Goal: Check status: Check status

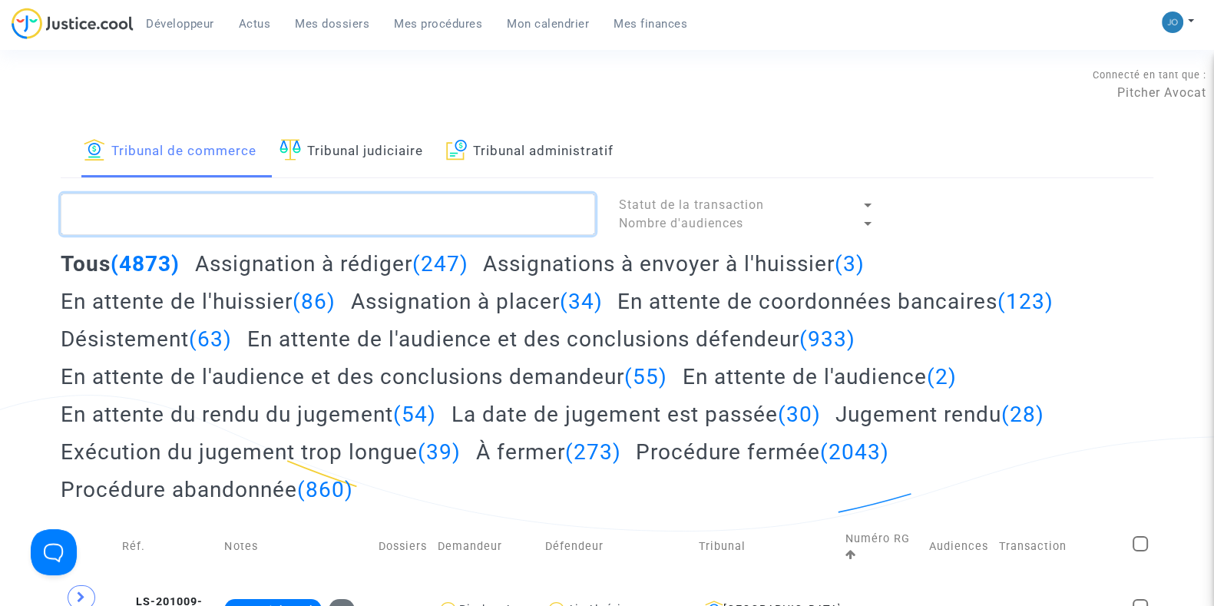
click at [329, 214] on textarea at bounding box center [328, 213] width 534 height 41
paste textarea "2025F00880"
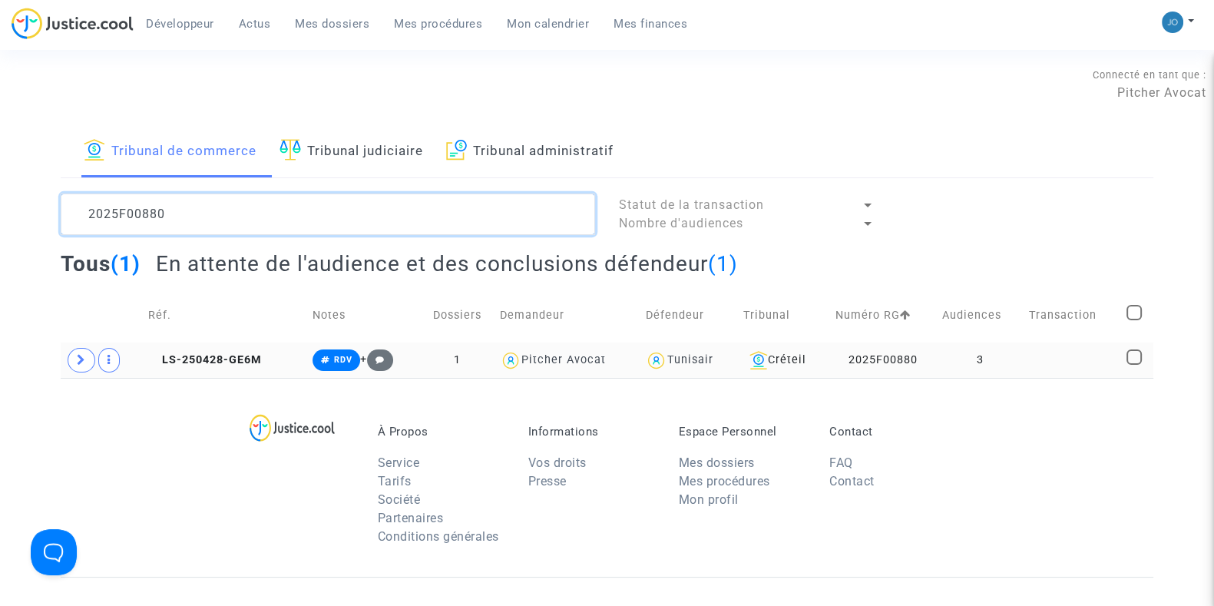
type textarea "2025F00880"
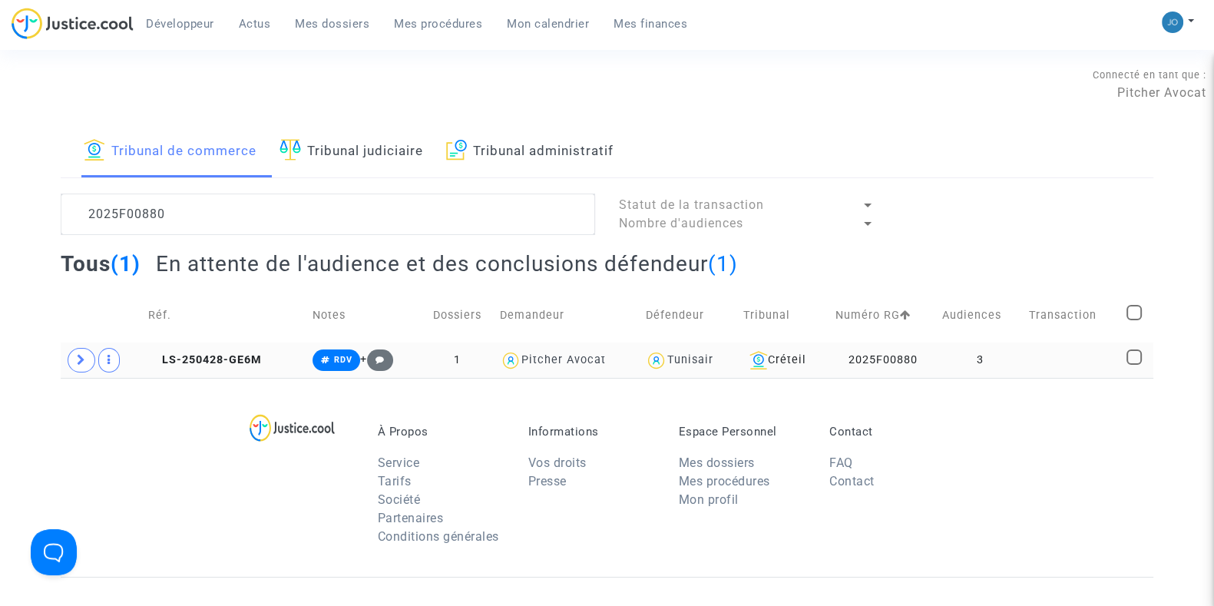
click at [1002, 352] on td "3" at bounding box center [979, 359] width 87 height 35
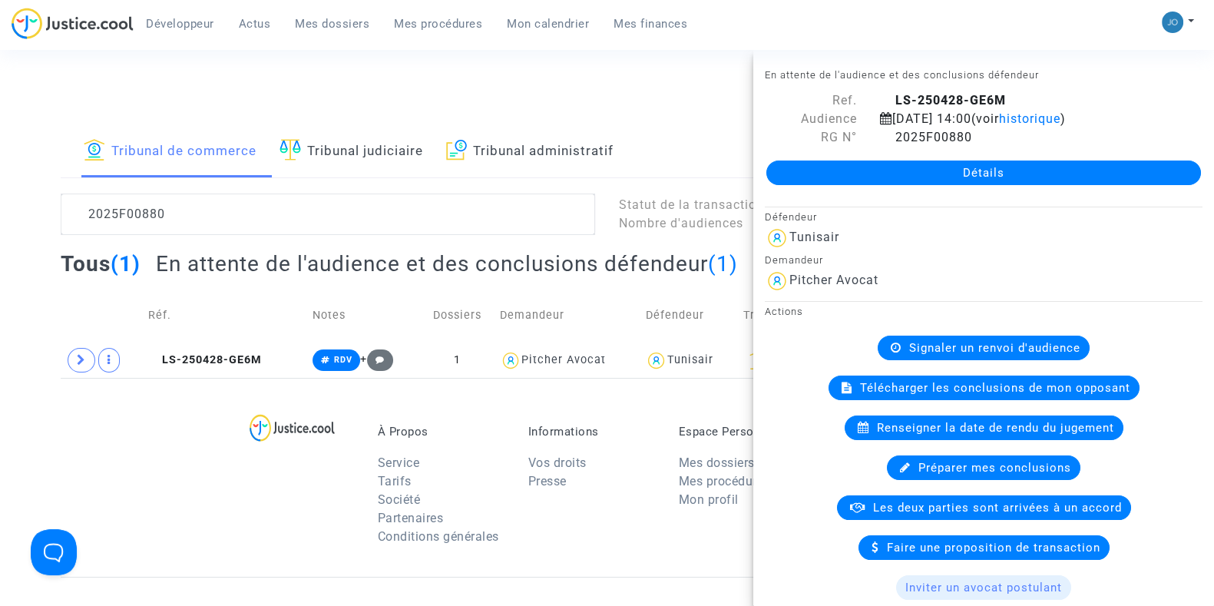
click at [980, 170] on link "Détails" at bounding box center [983, 172] width 434 height 25
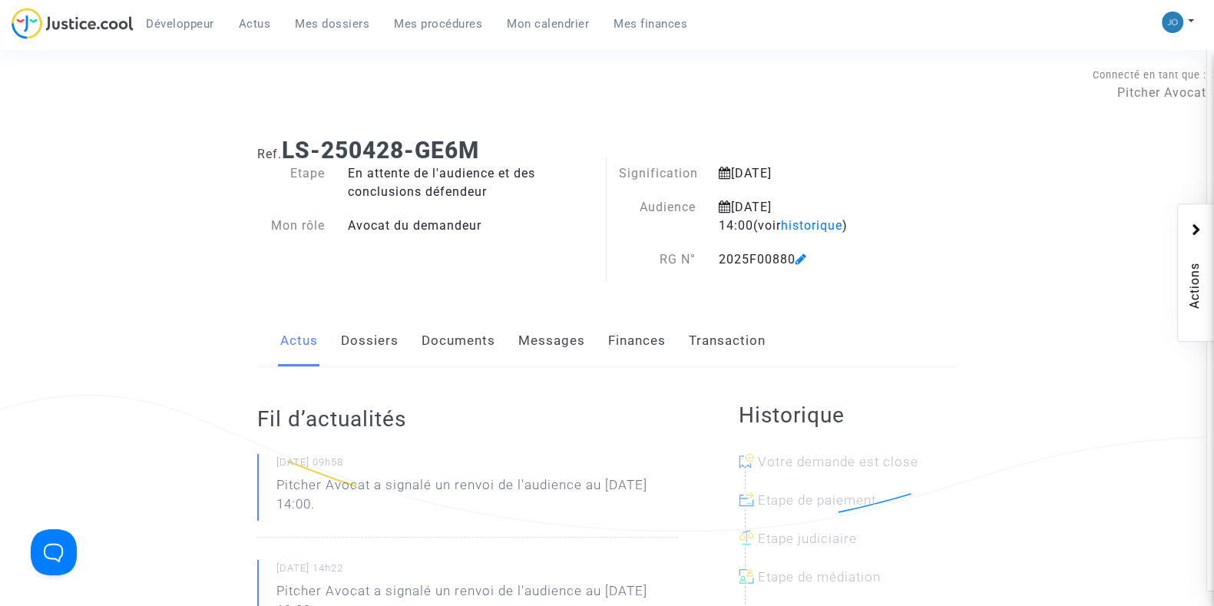
click at [490, 335] on link "Documents" at bounding box center [458, 340] width 74 height 51
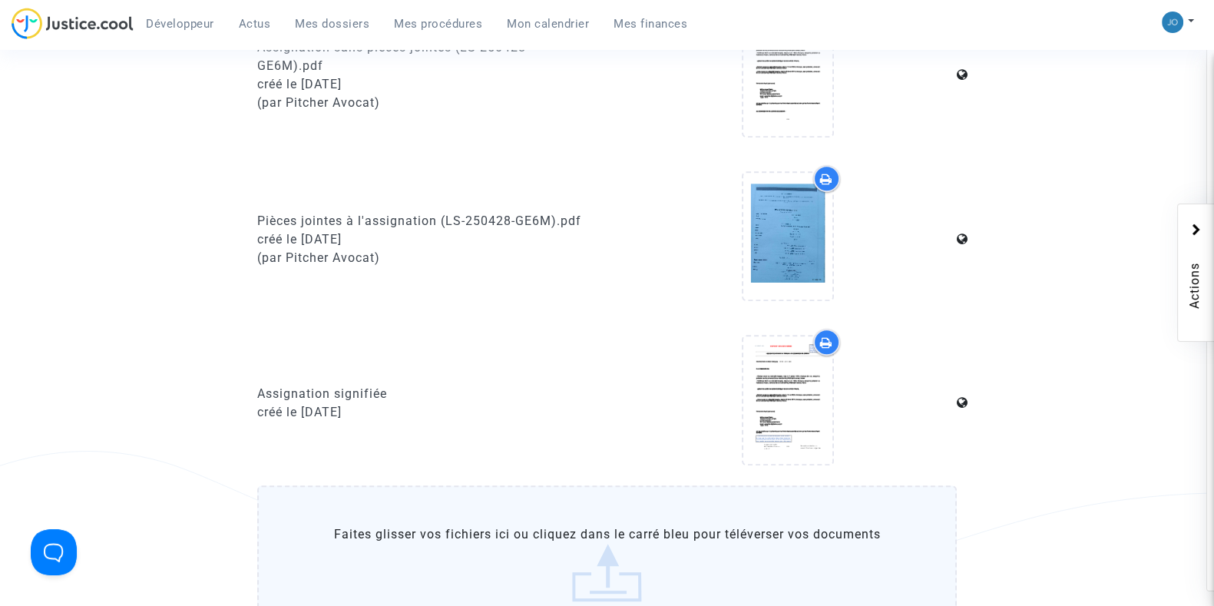
scroll to position [1295, 0]
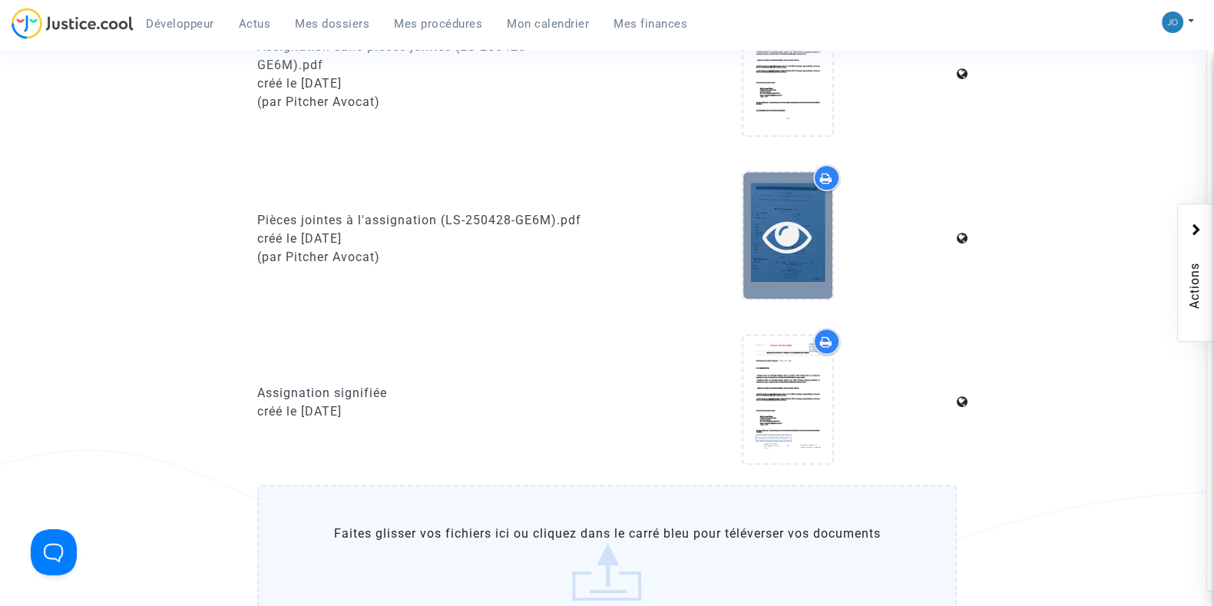
click at [800, 216] on icon at bounding box center [787, 235] width 50 height 49
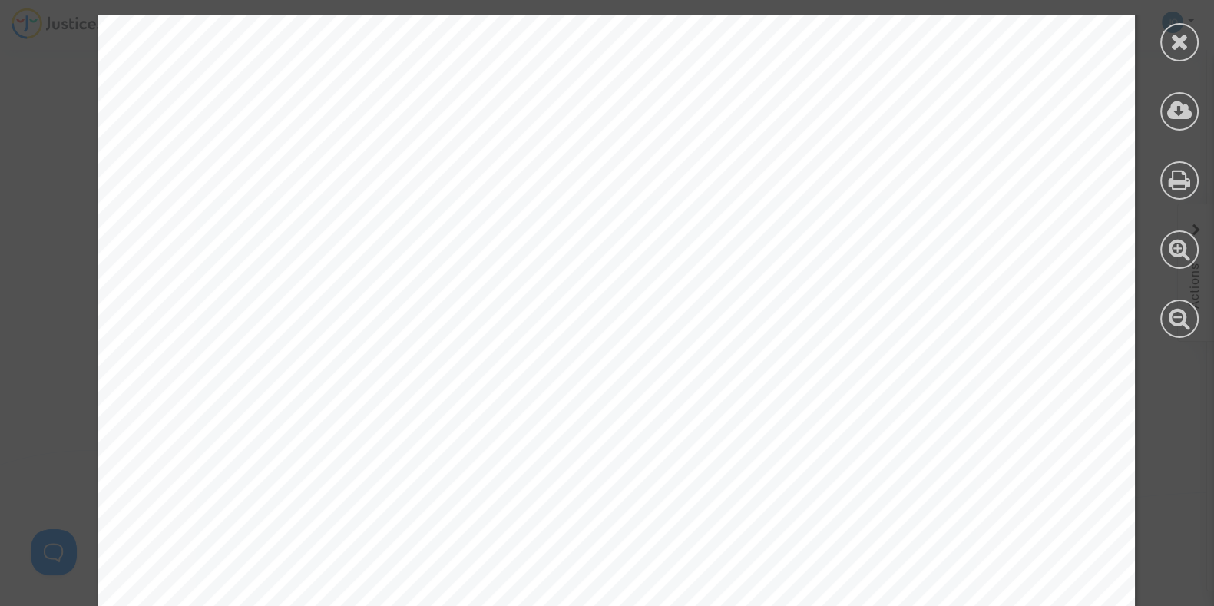
scroll to position [0, 0]
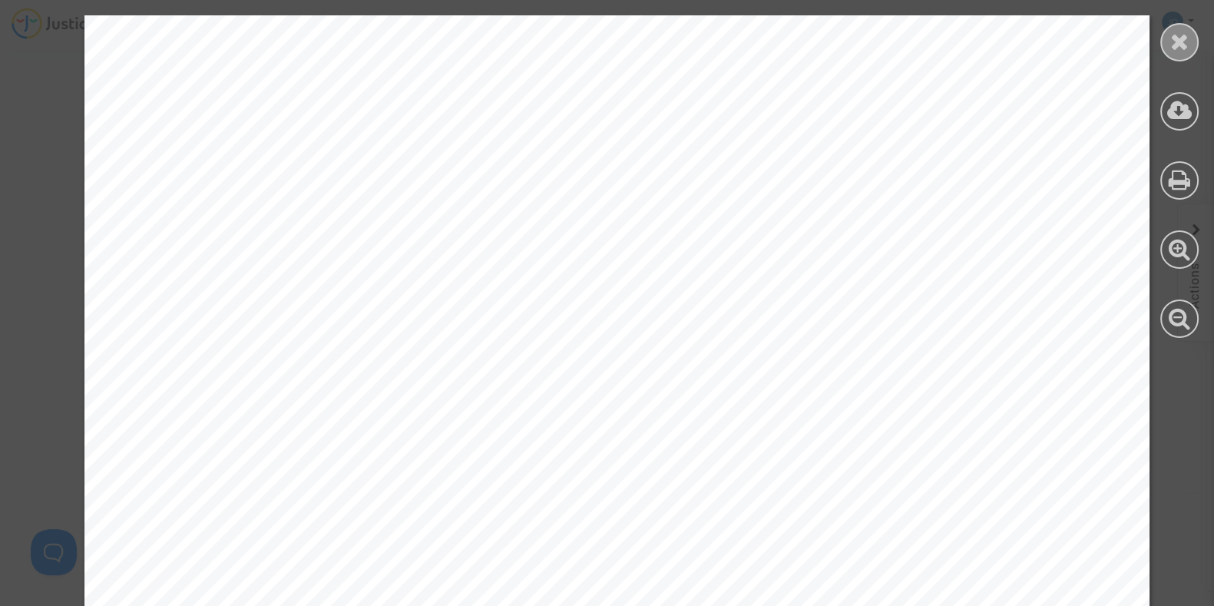
click at [1177, 40] on icon at bounding box center [1179, 41] width 19 height 23
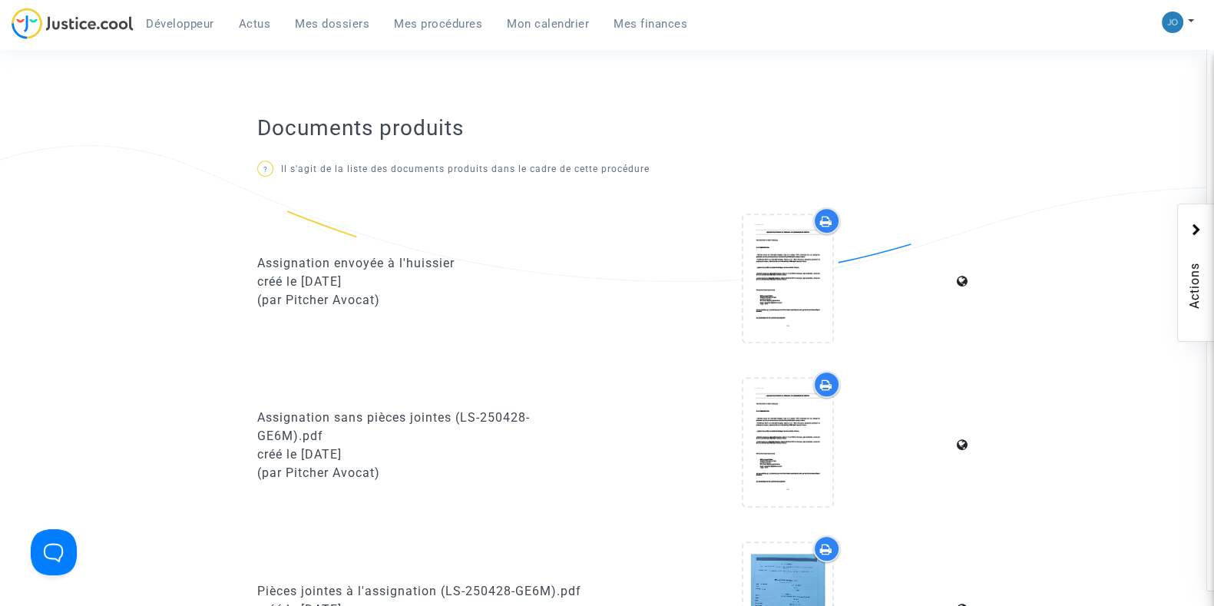
scroll to position [902, 0]
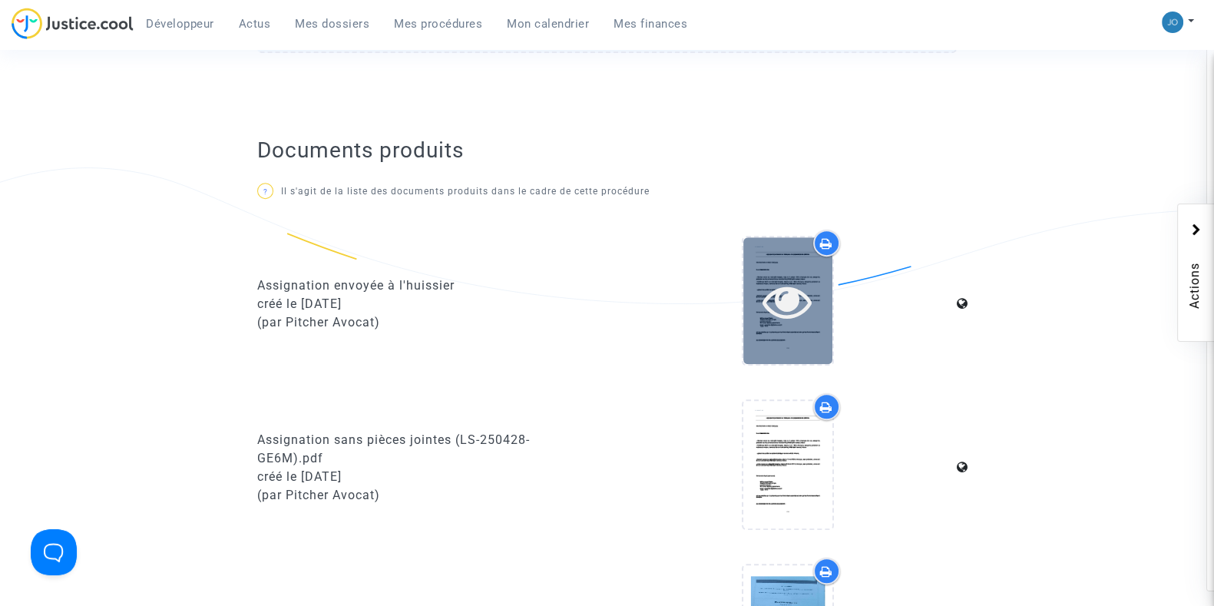
click at [783, 320] on icon at bounding box center [787, 300] width 50 height 49
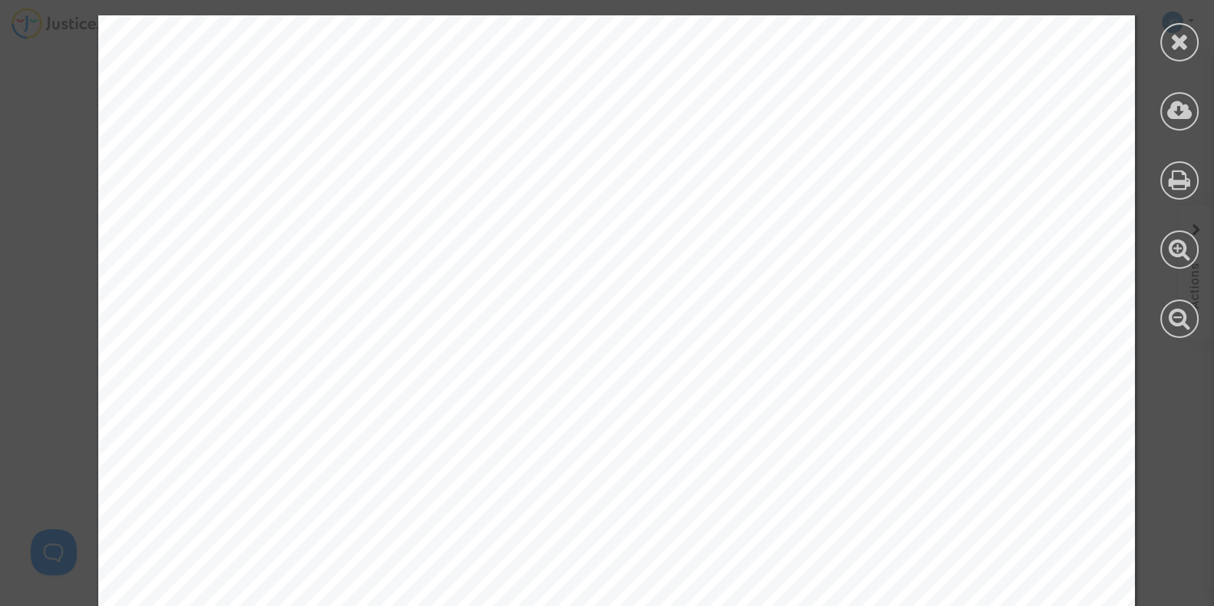
scroll to position [4570, 0]
click at [1198, 47] on div at bounding box center [1178, 176] width 69 height 353
click at [1184, 42] on icon at bounding box center [1179, 41] width 19 height 23
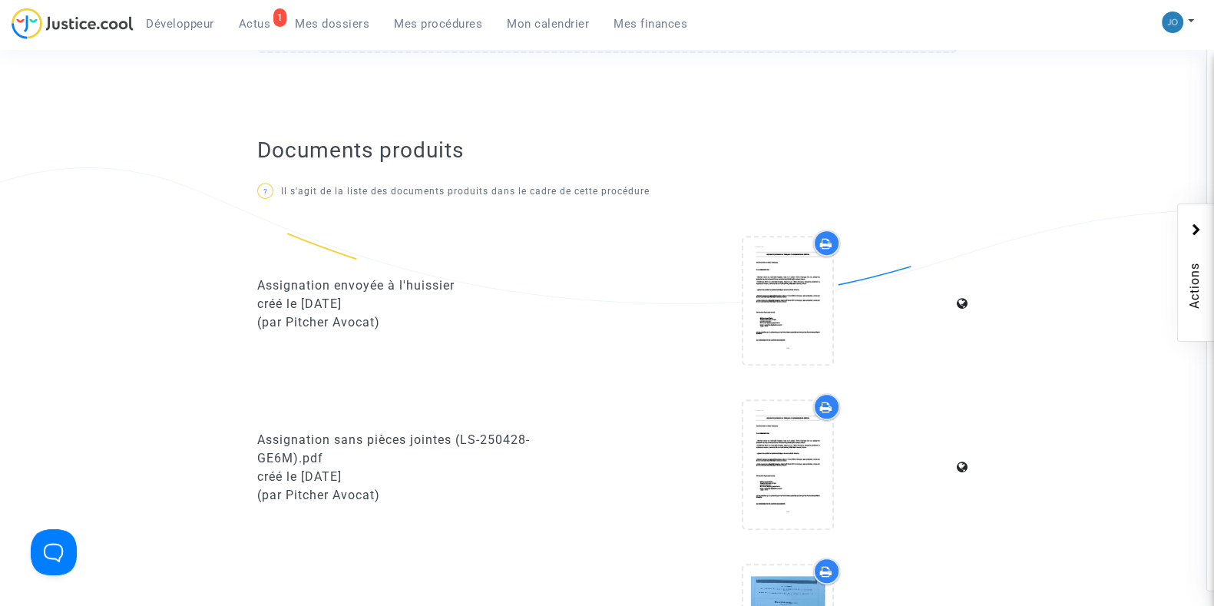
scroll to position [0, 0]
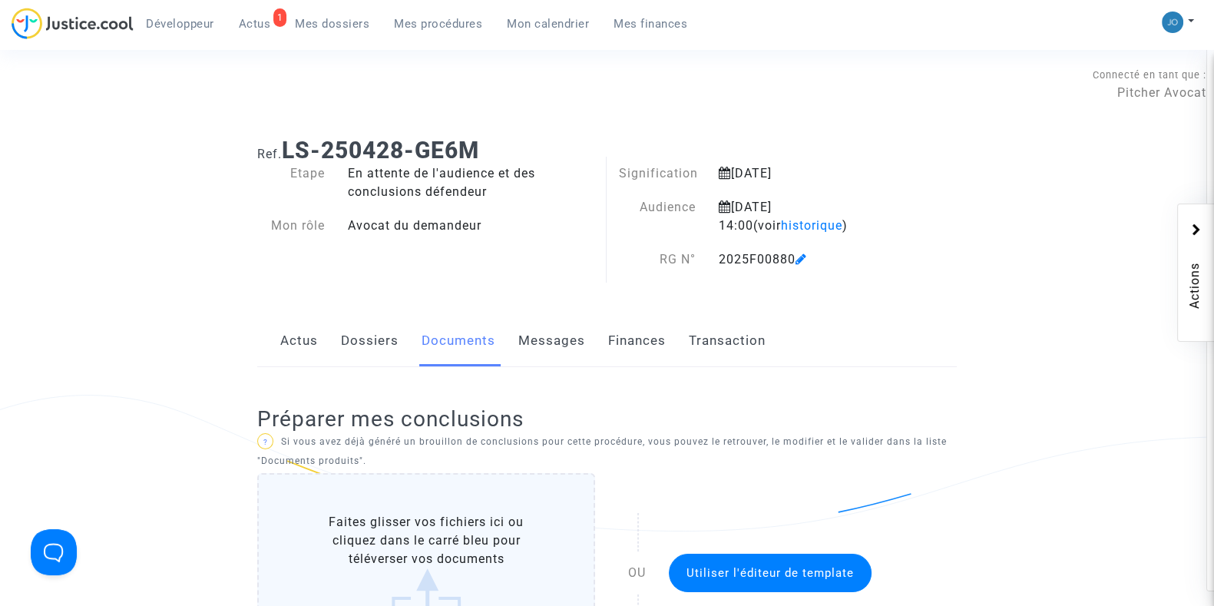
click at [391, 34] on link "Mes procédures" at bounding box center [437, 23] width 113 height 23
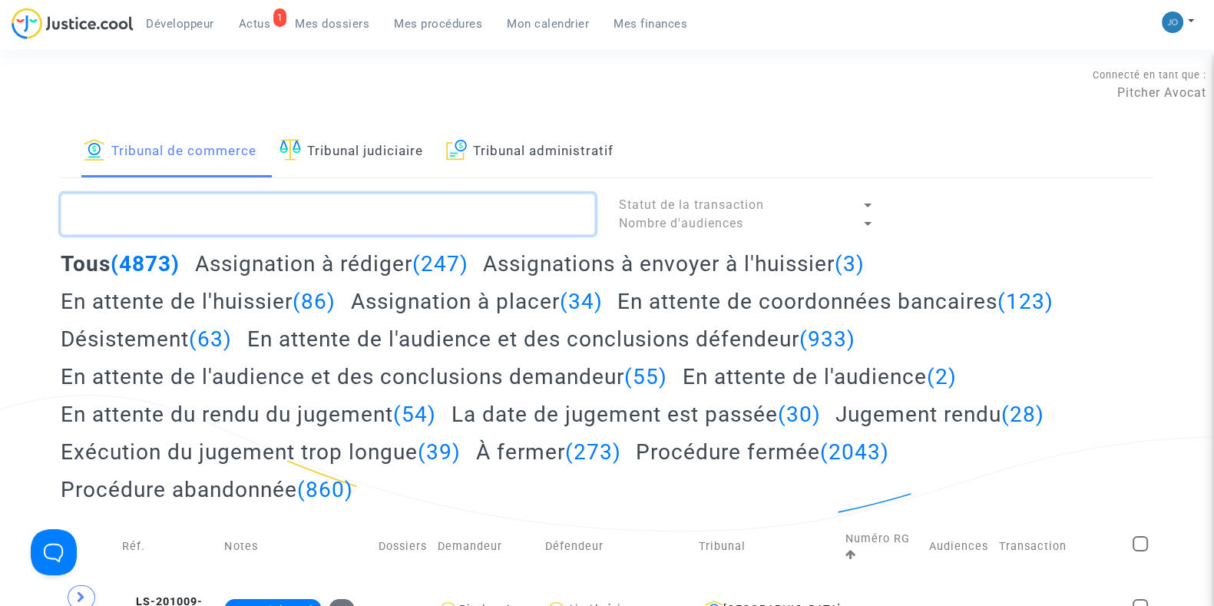
click at [332, 194] on textarea at bounding box center [328, 213] width 534 height 41
paste textarea "2025F00881"
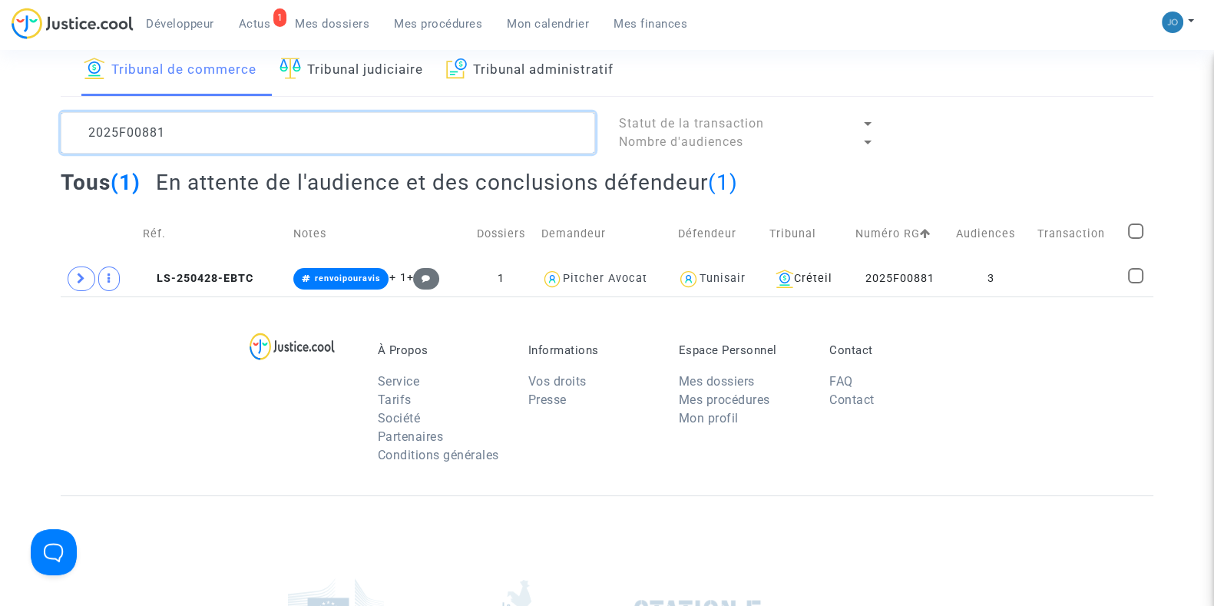
scroll to position [82, 0]
click at [1054, 282] on td at bounding box center [1076, 277] width 91 height 35
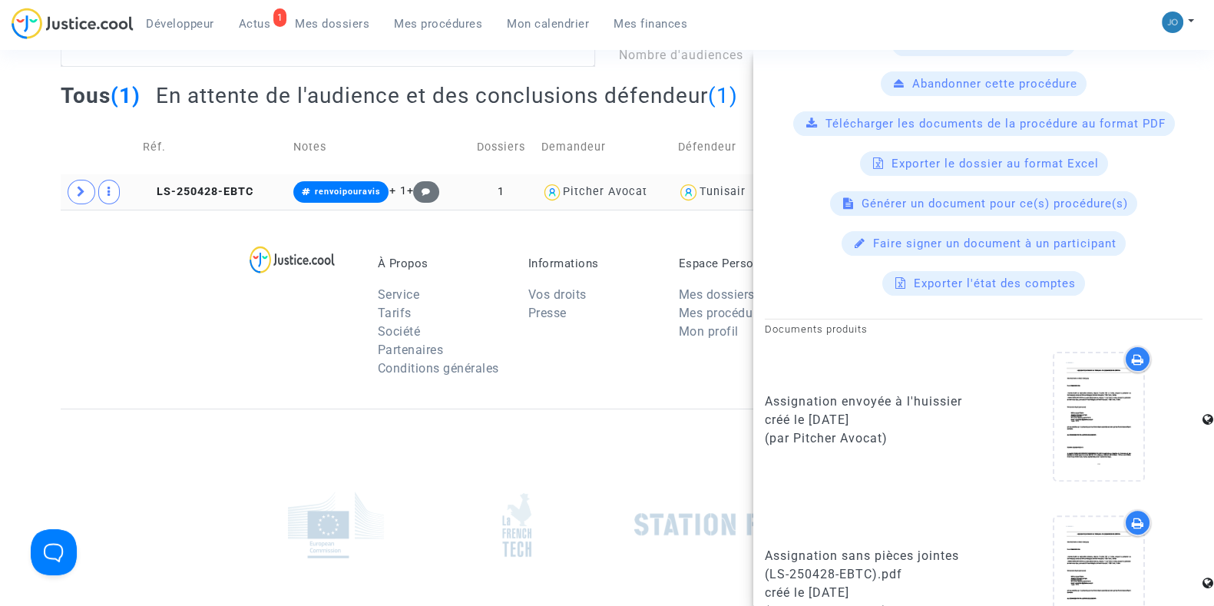
scroll to position [581, 0]
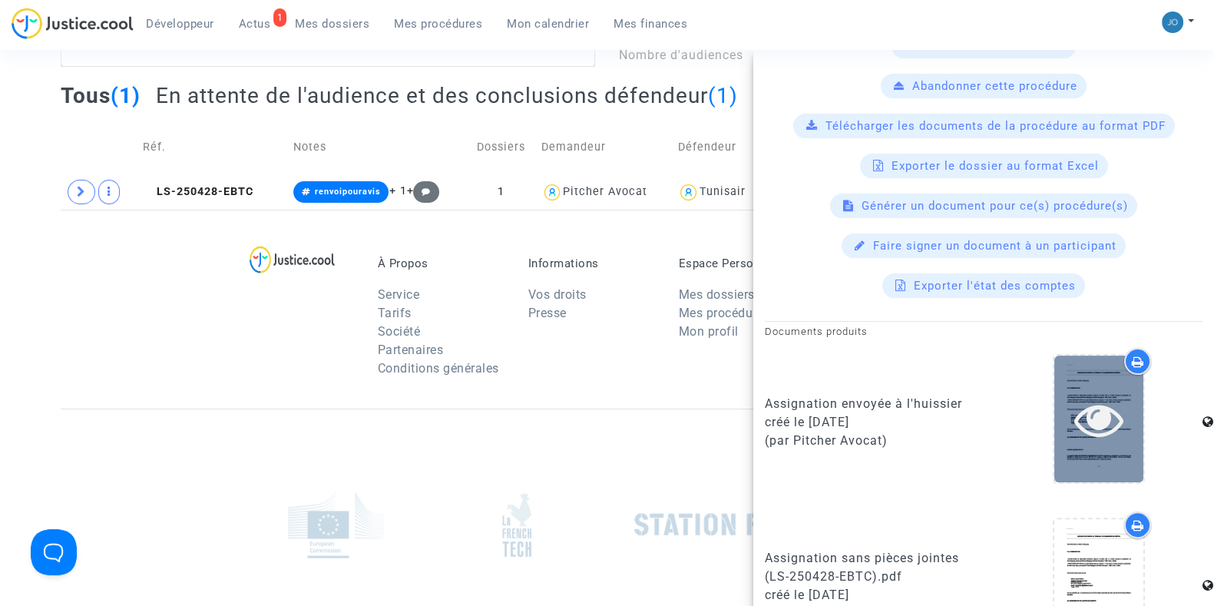
click at [1078, 419] on icon at bounding box center [1099, 419] width 50 height 49
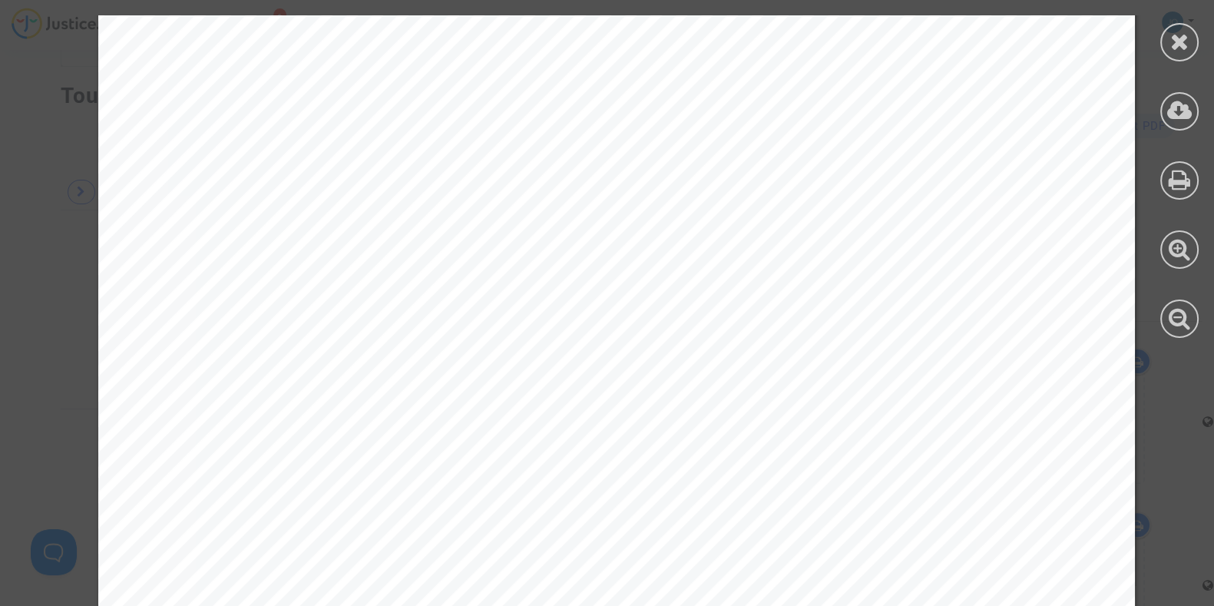
scroll to position [4589, 0]
click at [1161, 45] on div at bounding box center [1179, 42] width 38 height 38
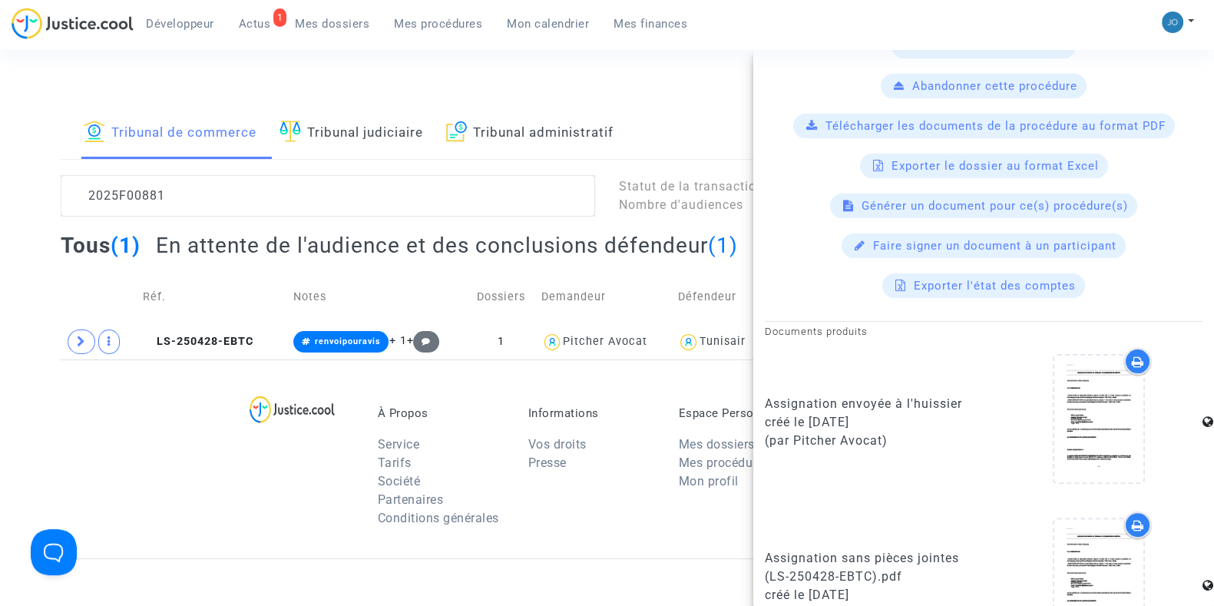
scroll to position [0, 0]
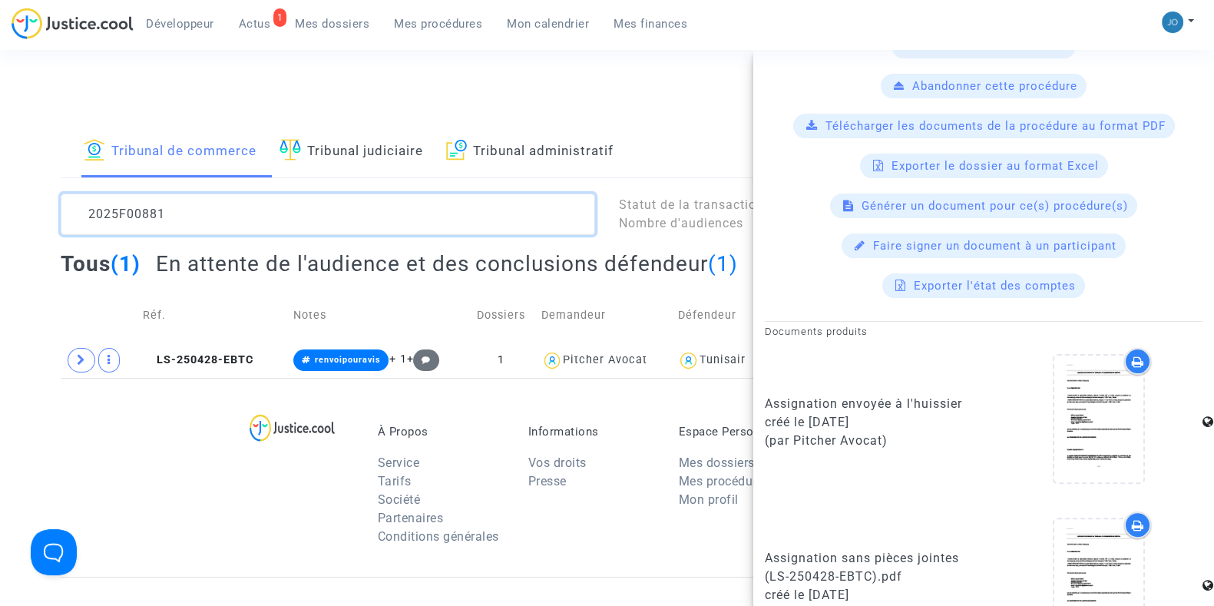
click at [296, 218] on textarea at bounding box center [328, 213] width 534 height 41
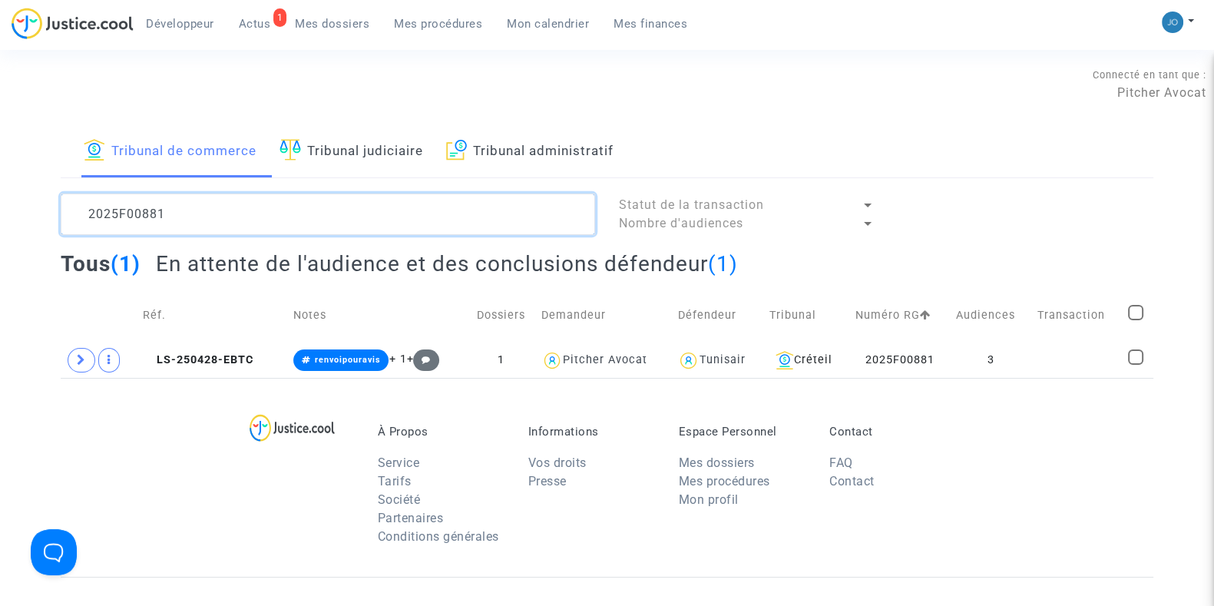
click at [296, 218] on textarea at bounding box center [328, 213] width 534 height 41
paste textarea "79"
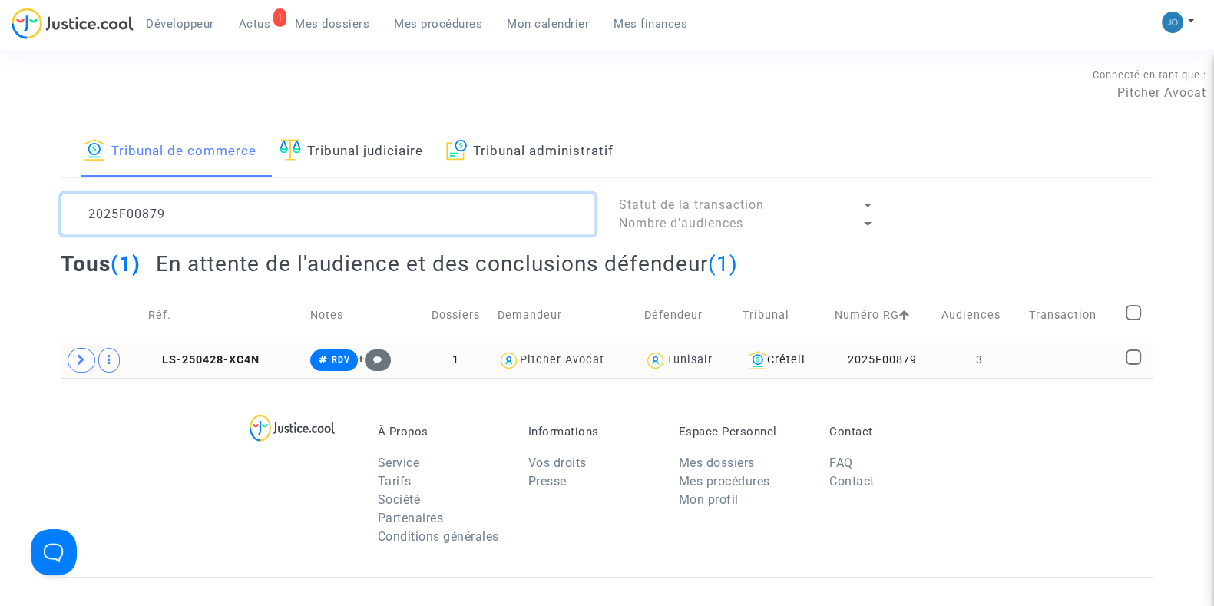
type textarea "2025F00879"
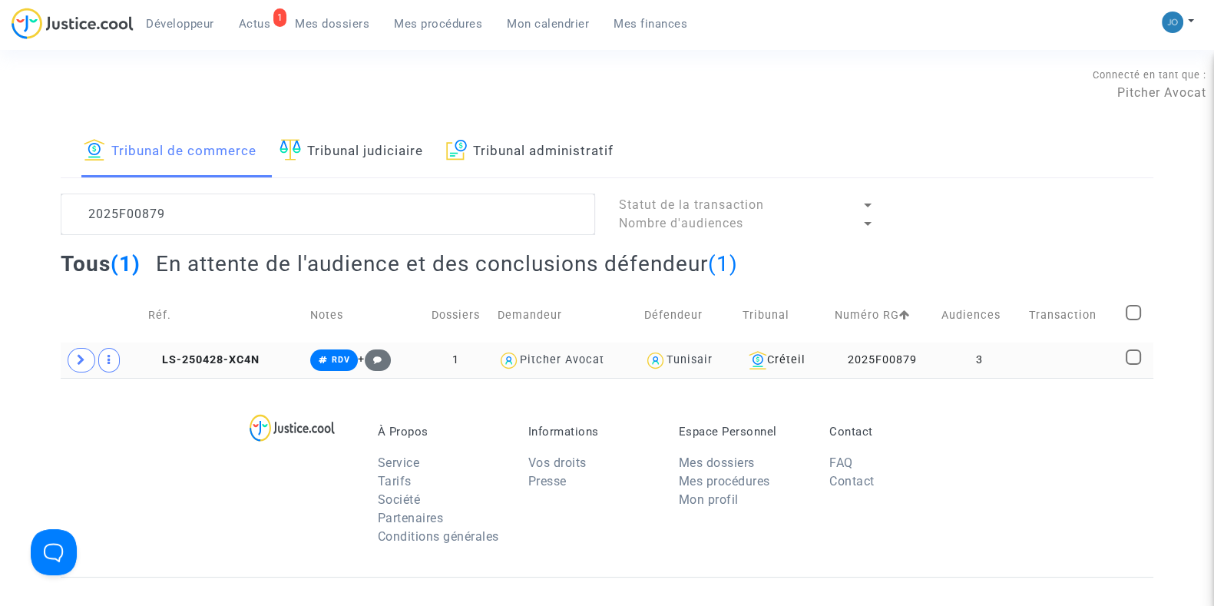
click at [971, 369] on td "3" at bounding box center [979, 359] width 87 height 35
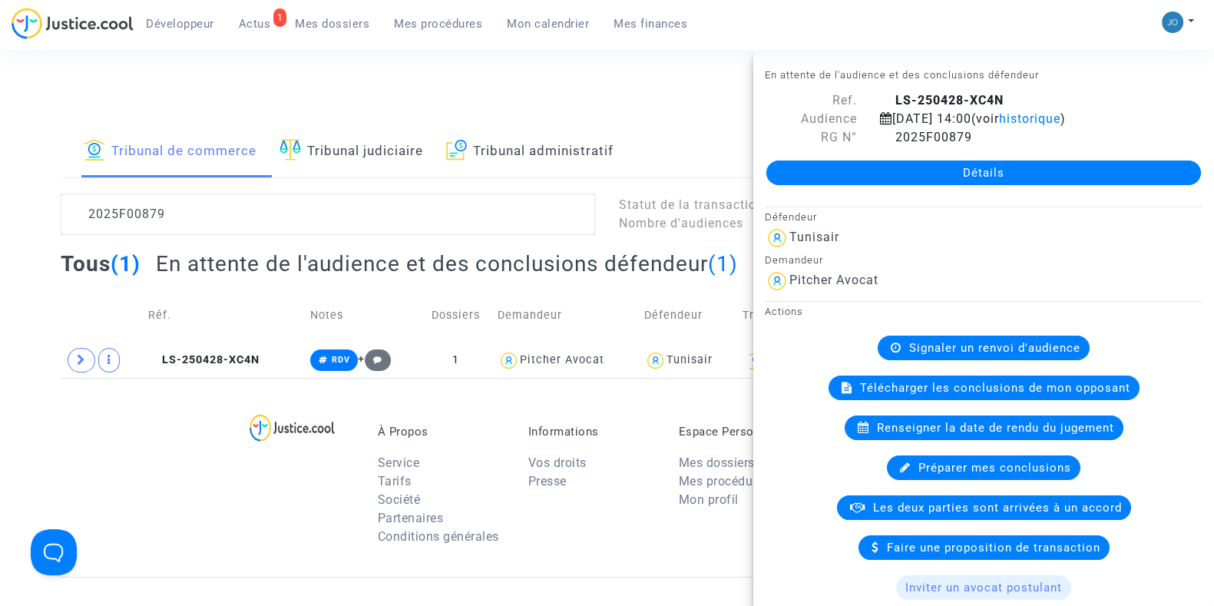
click at [986, 179] on link "Détails" at bounding box center [983, 172] width 434 height 25
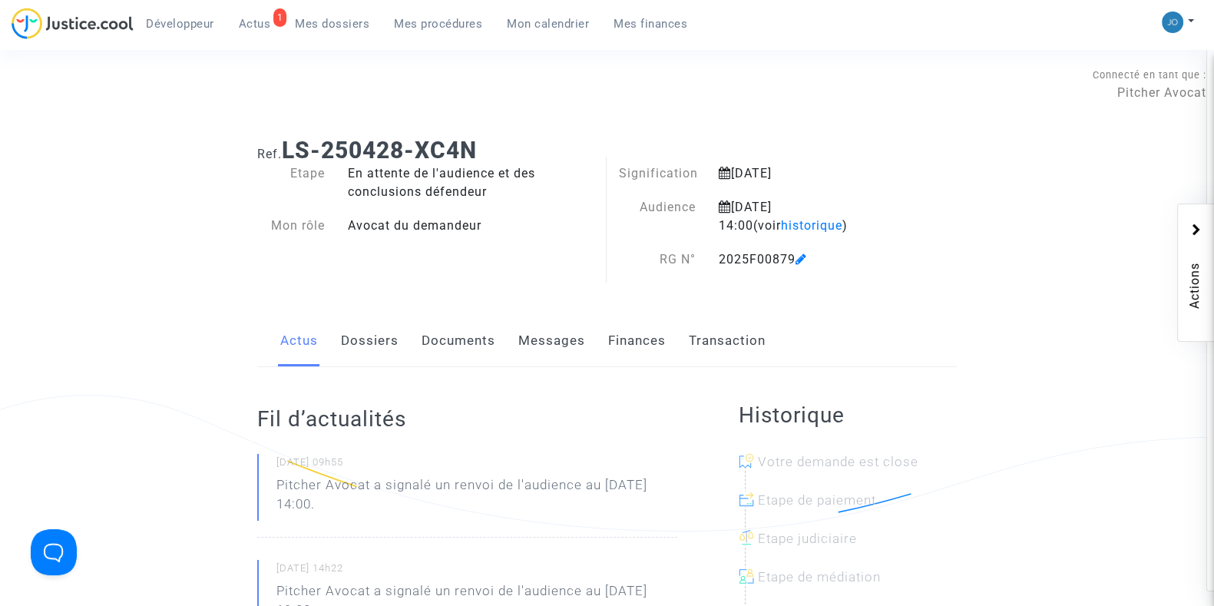
click at [438, 343] on link "Documents" at bounding box center [458, 340] width 74 height 51
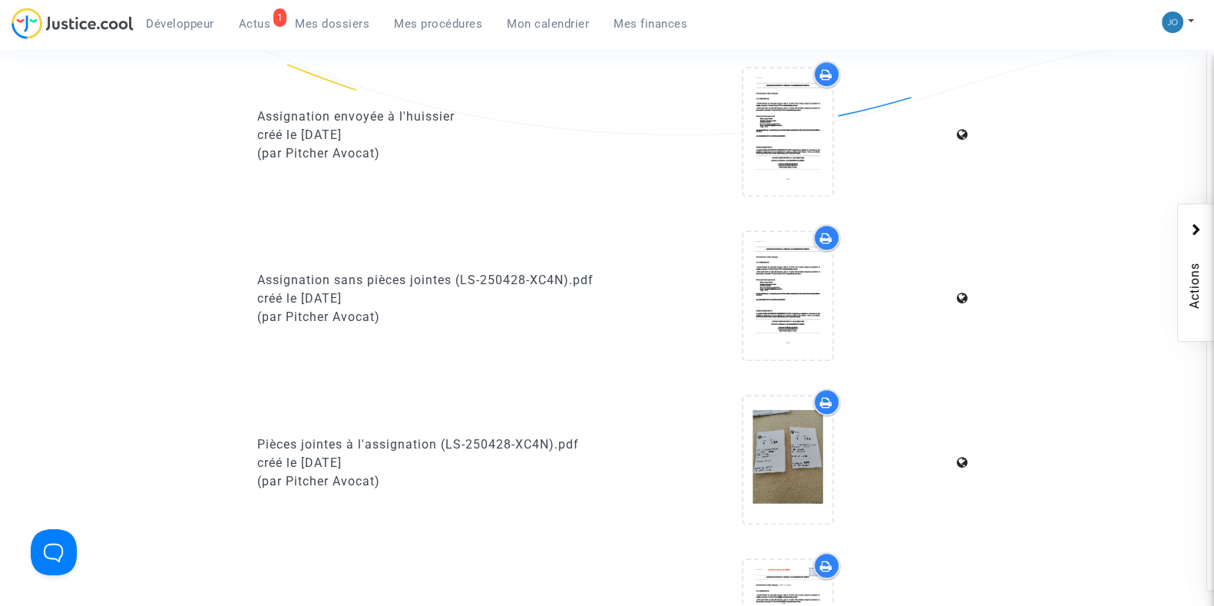
scroll to position [1040, 0]
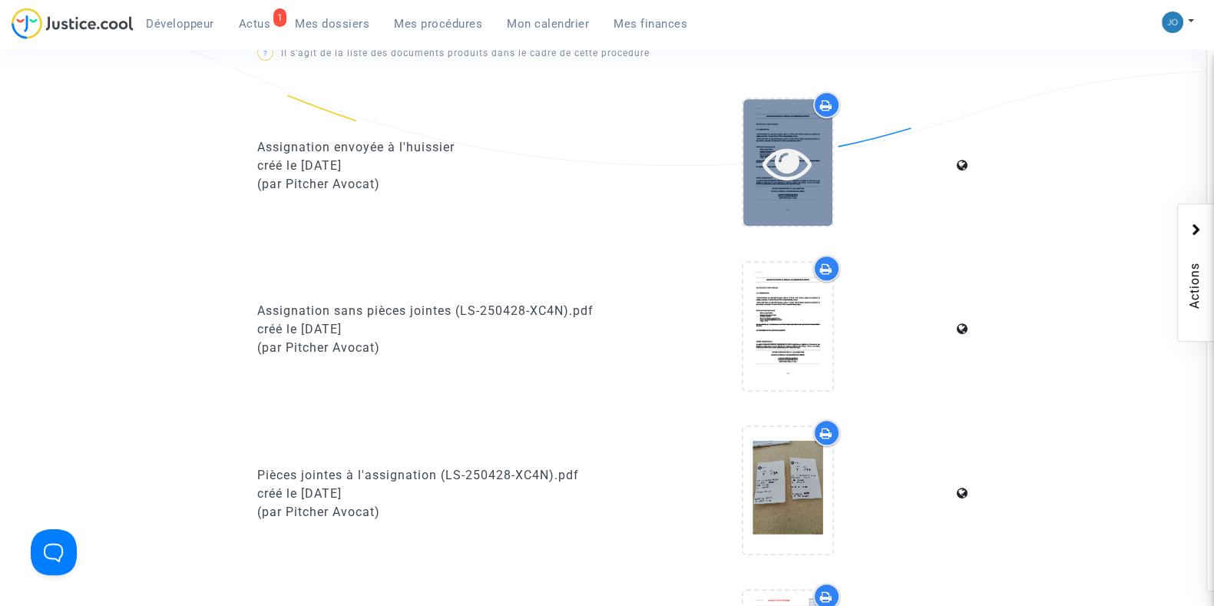
click at [780, 171] on icon at bounding box center [787, 162] width 50 height 49
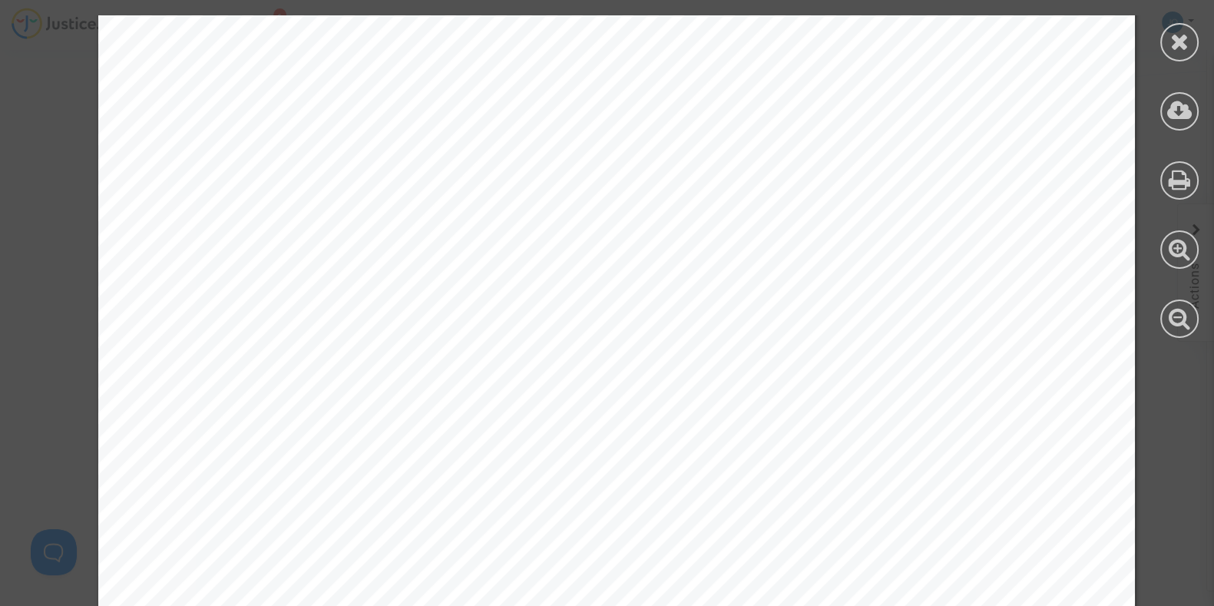
scroll to position [3041, 0]
